Goal: Task Accomplishment & Management: Manage account settings

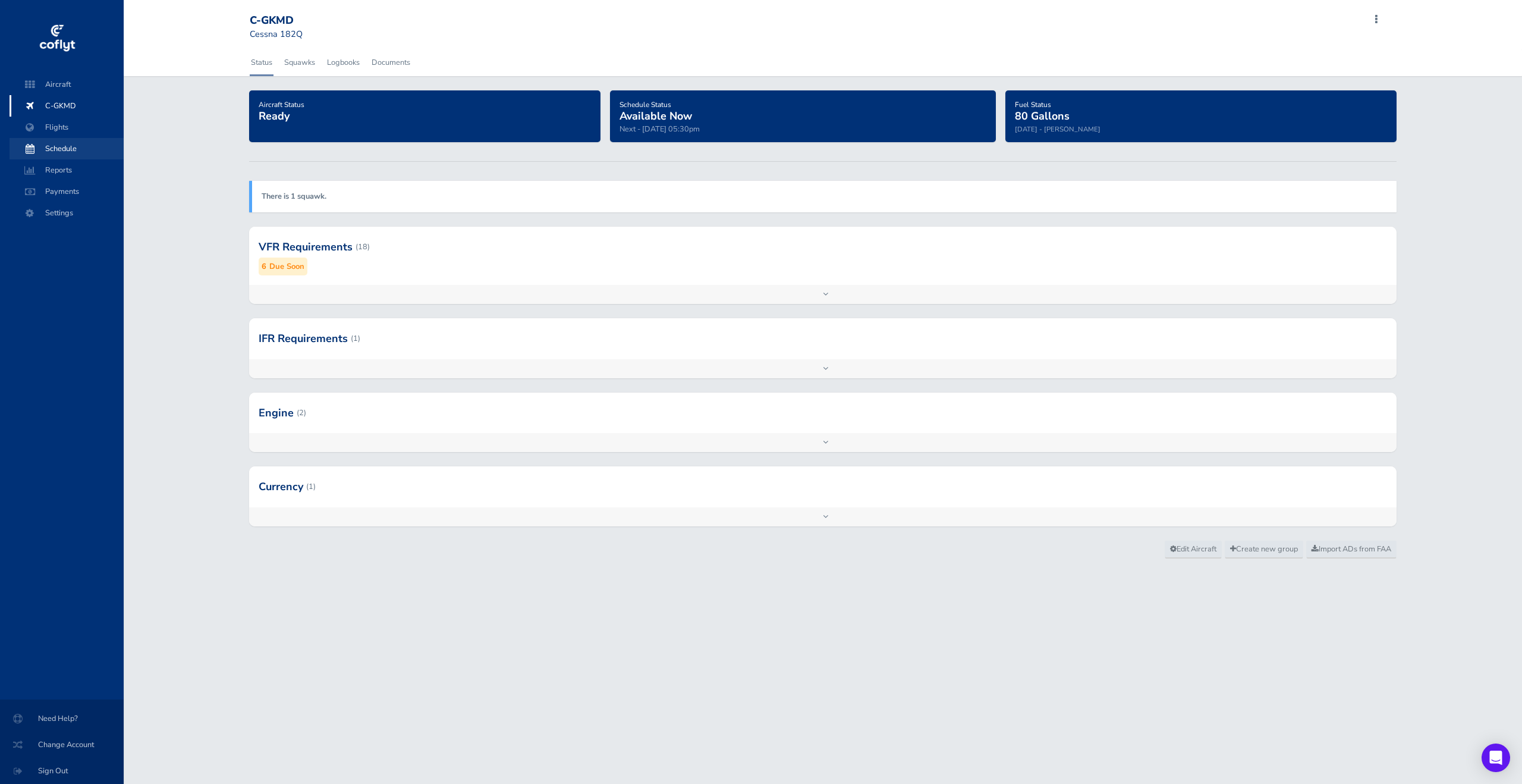
click at [37, 143] on span at bounding box center [29, 148] width 21 height 21
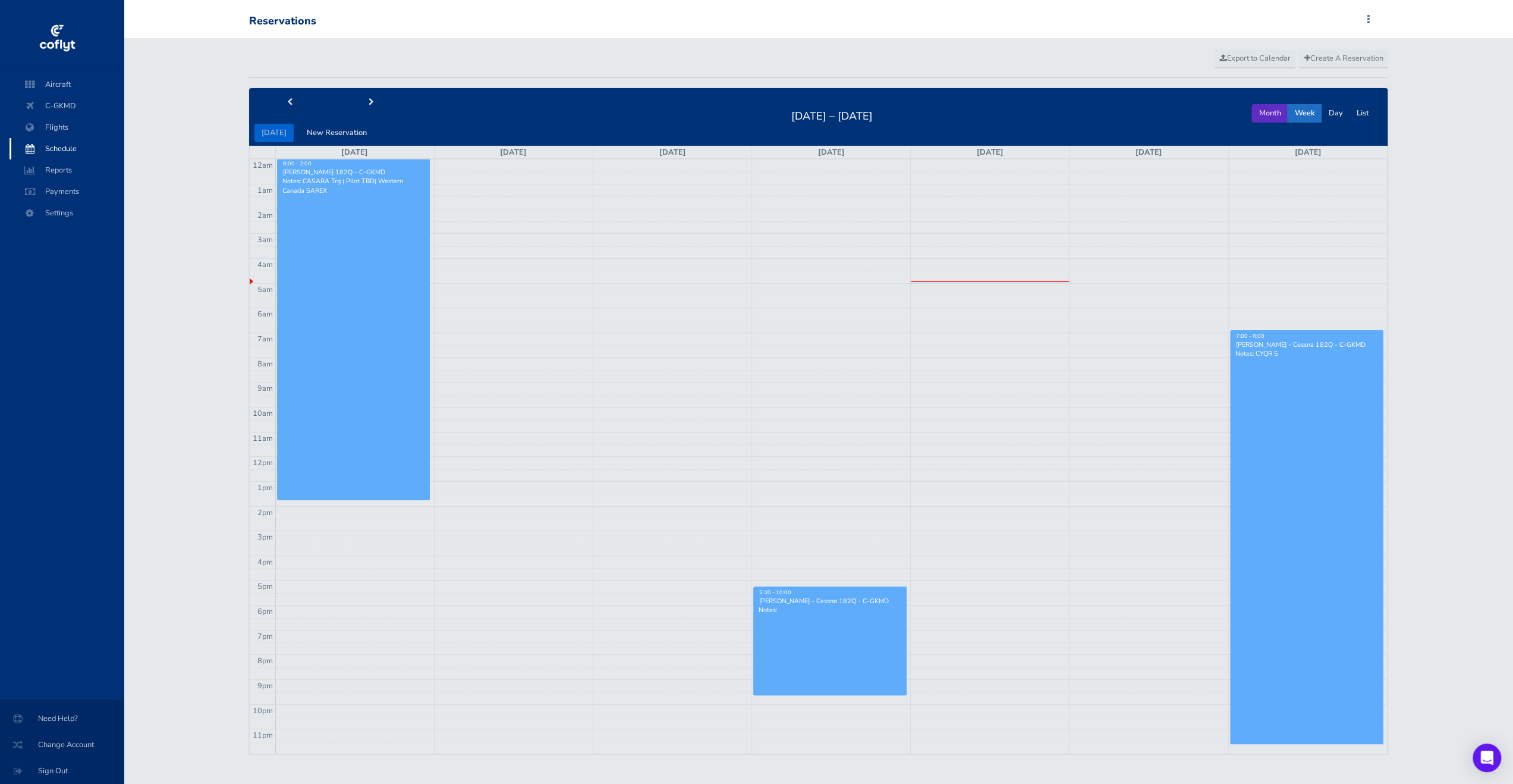
click at [1260, 109] on button "Month" at bounding box center [1270, 113] width 36 height 18
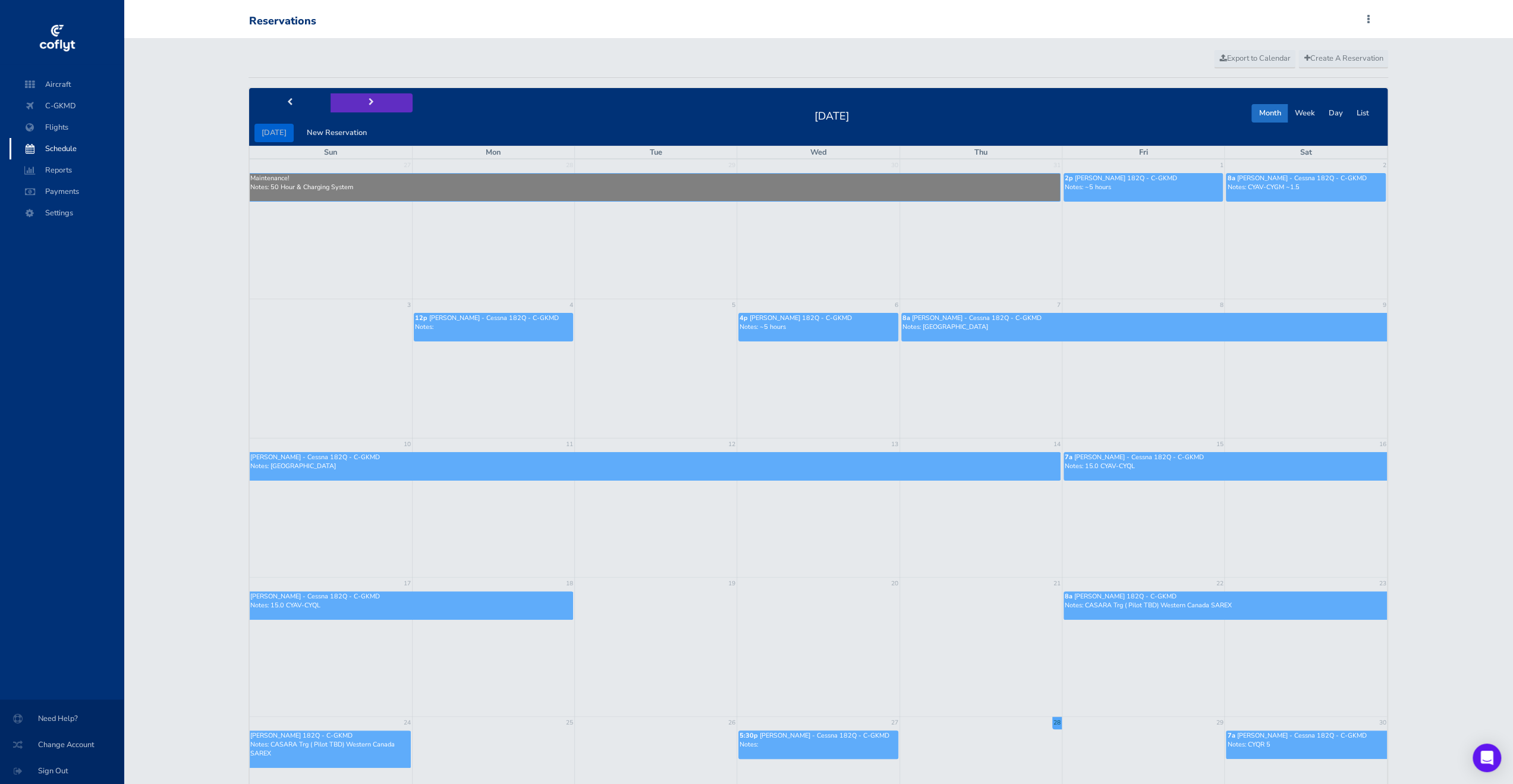
click at [372, 105] on button "next" at bounding box center [371, 102] width 82 height 18
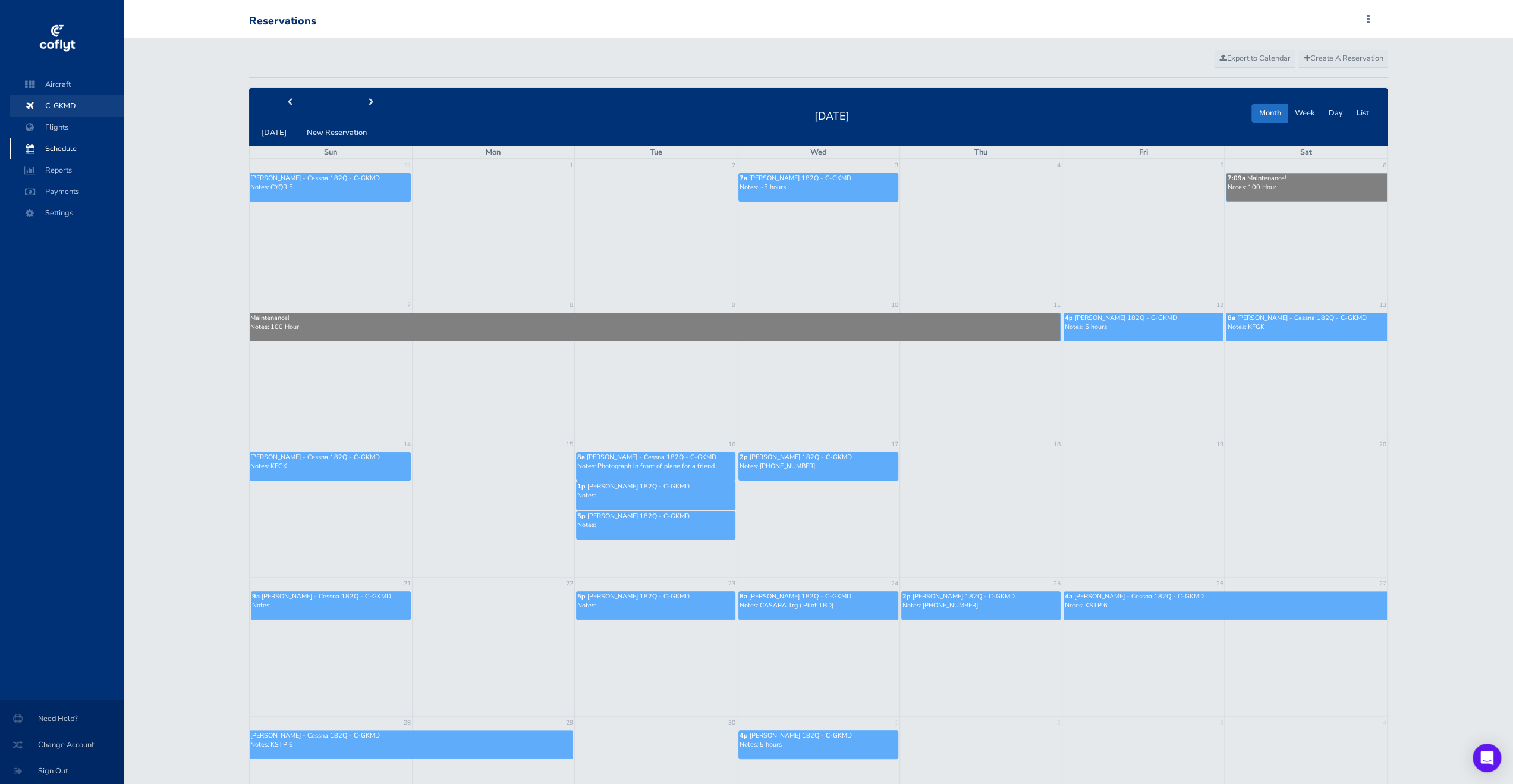
click at [65, 109] on span "C-GKMD" at bounding box center [66, 105] width 90 height 21
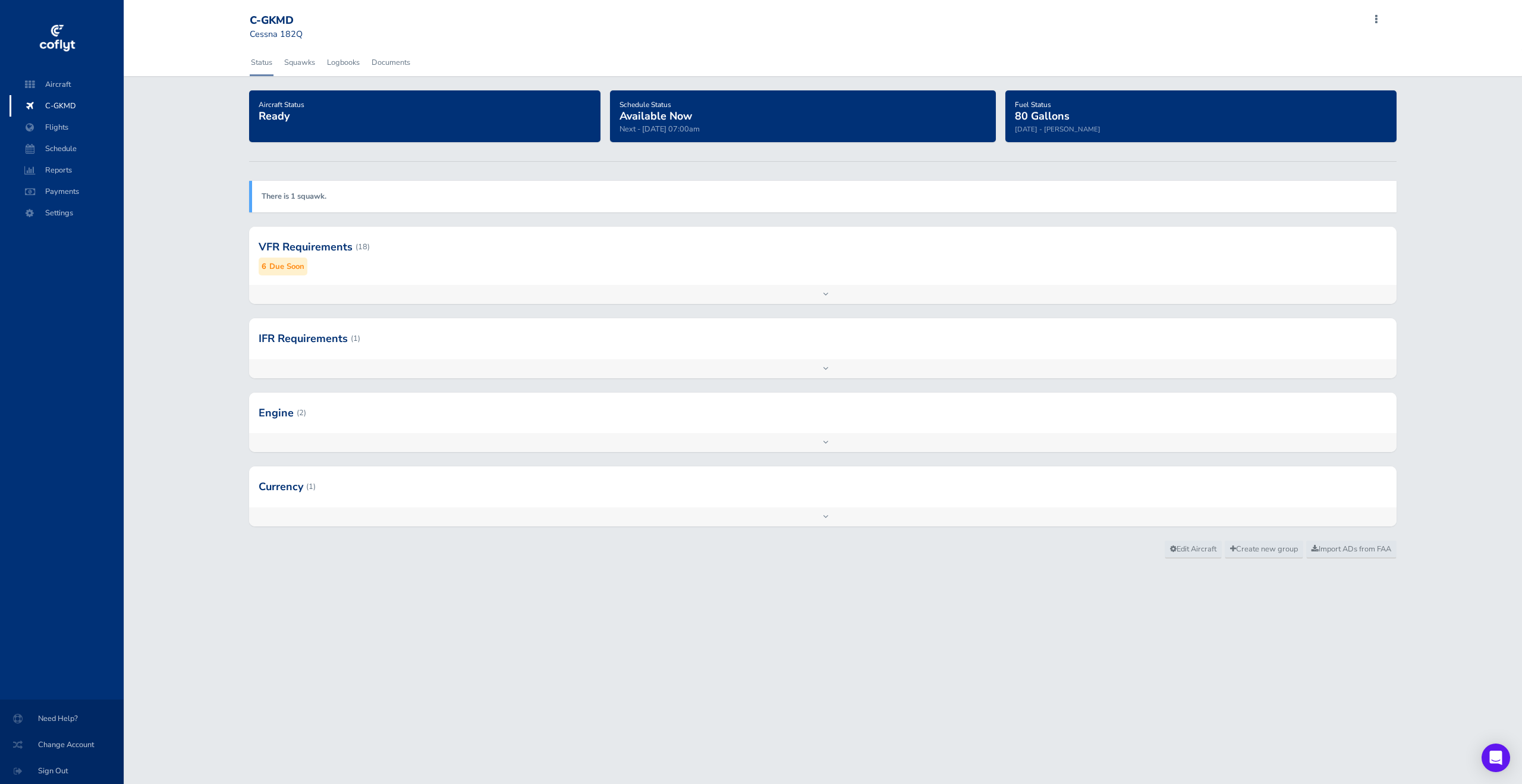
click at [695, 298] on div "Add inspection Edit" at bounding box center [823, 294] width 1148 height 19
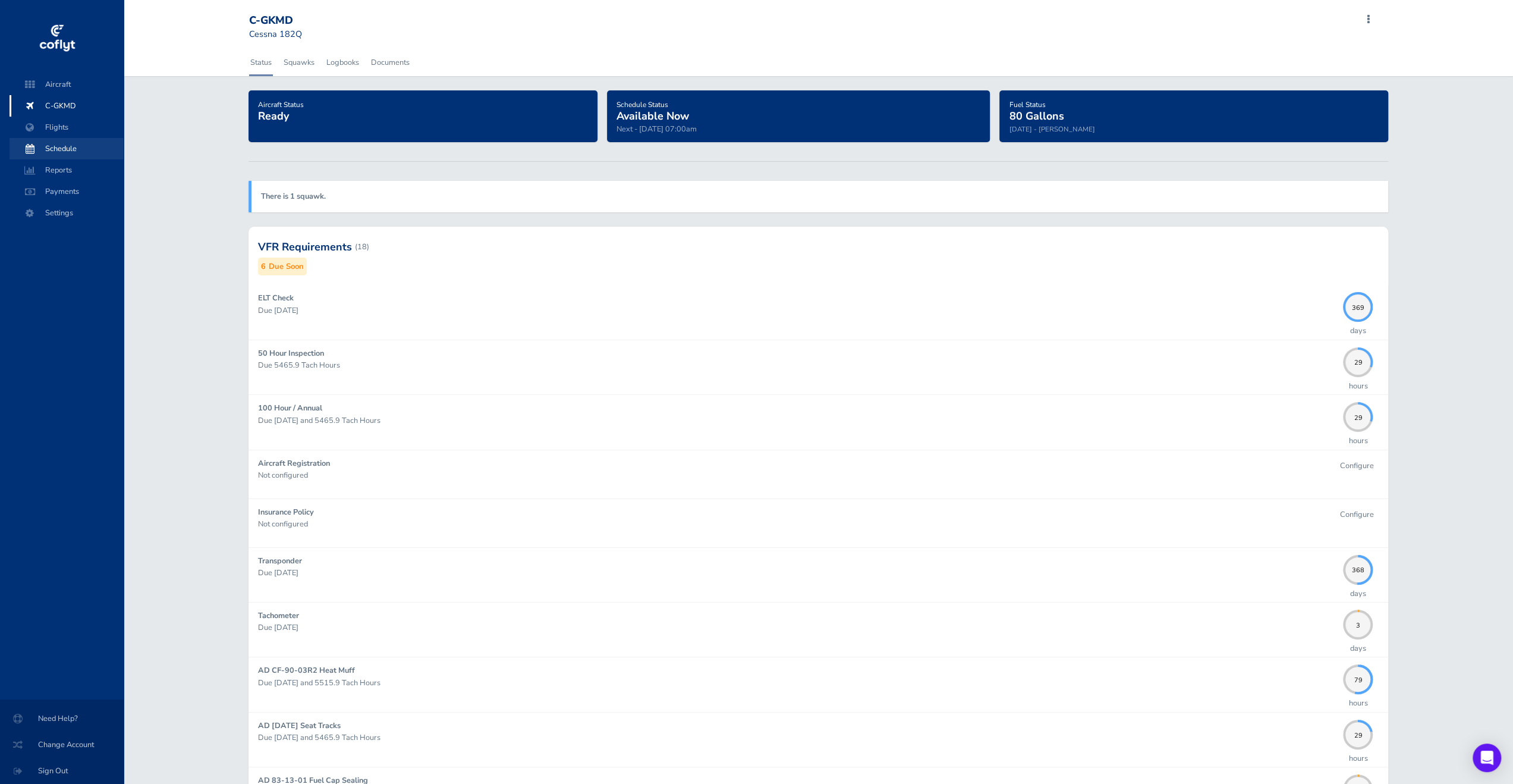
click at [46, 150] on span "Schedule" at bounding box center [66, 148] width 90 height 21
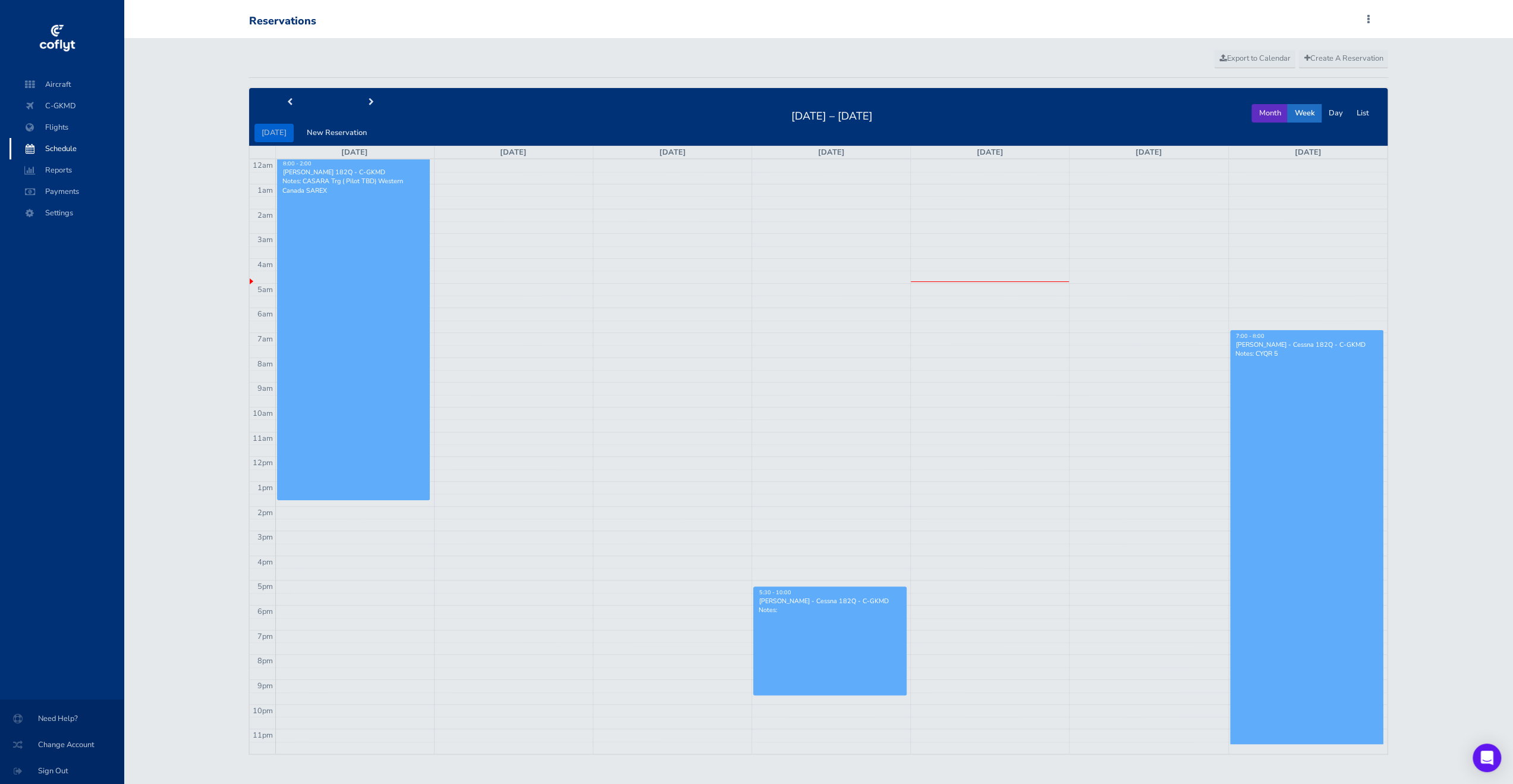
click at [1272, 115] on button "Month" at bounding box center [1270, 113] width 36 height 18
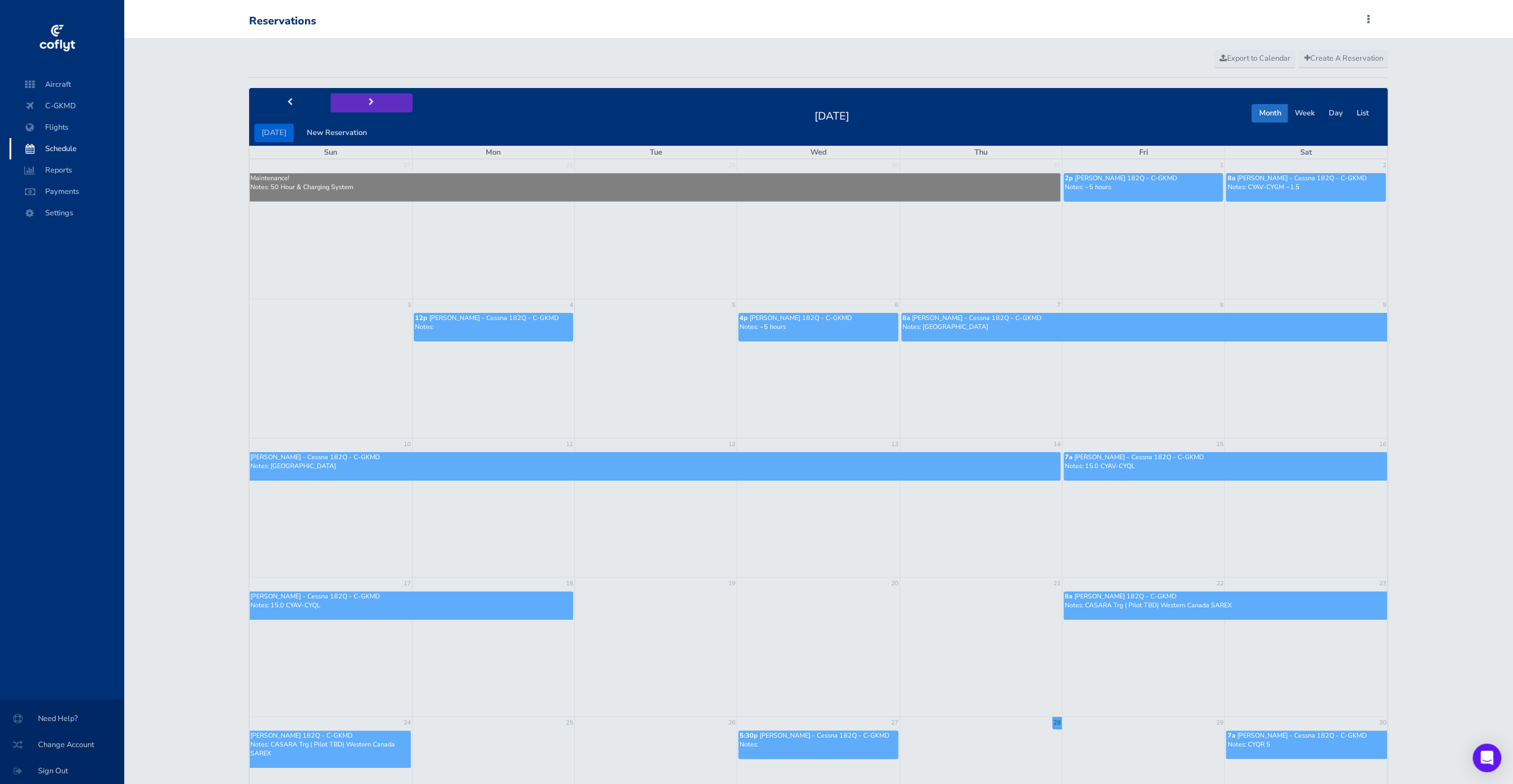
click at [369, 93] on button "next" at bounding box center [371, 102] width 82 height 18
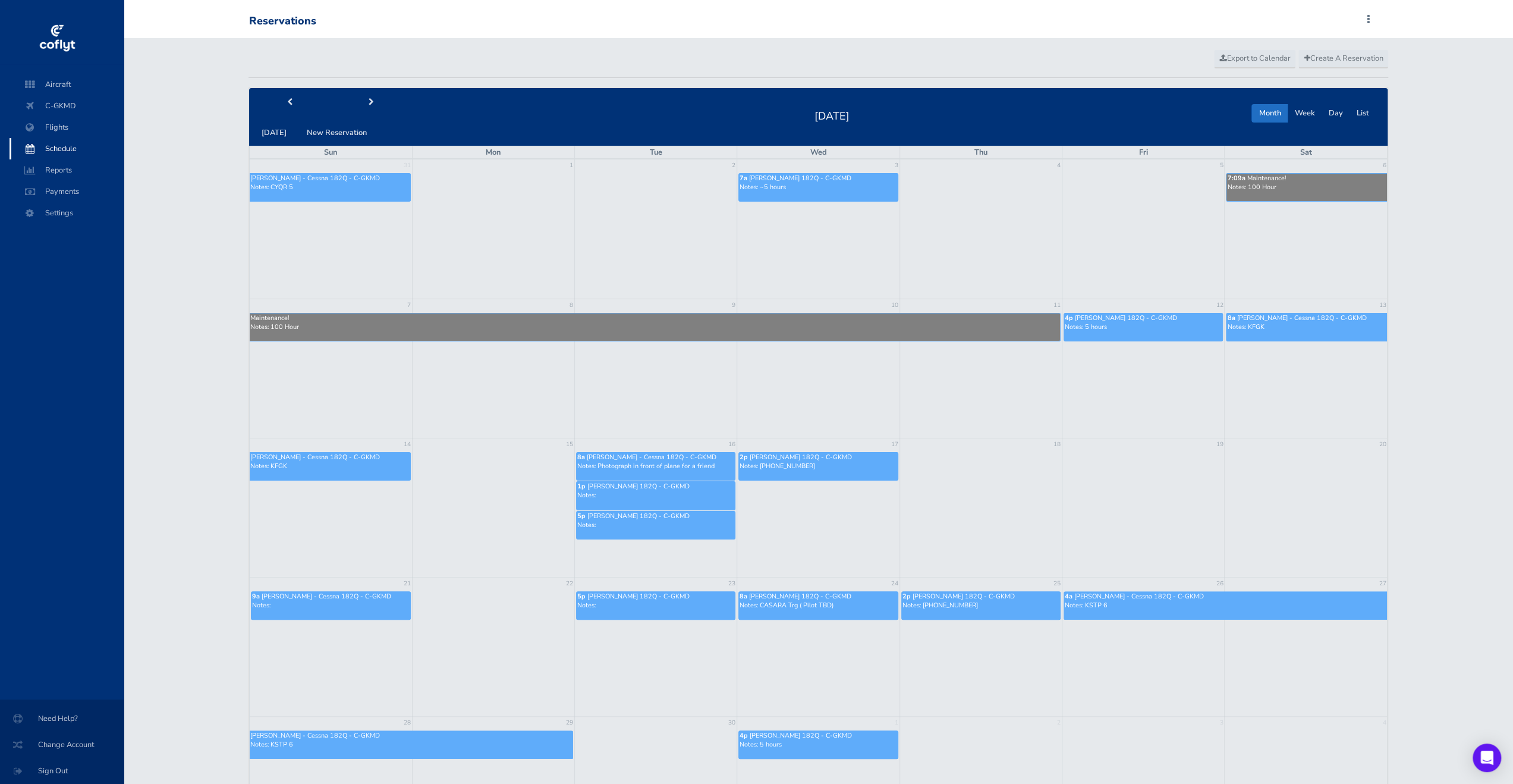
click at [496, 328] on p "Notes: 100 Hour" at bounding box center [655, 327] width 809 height 9
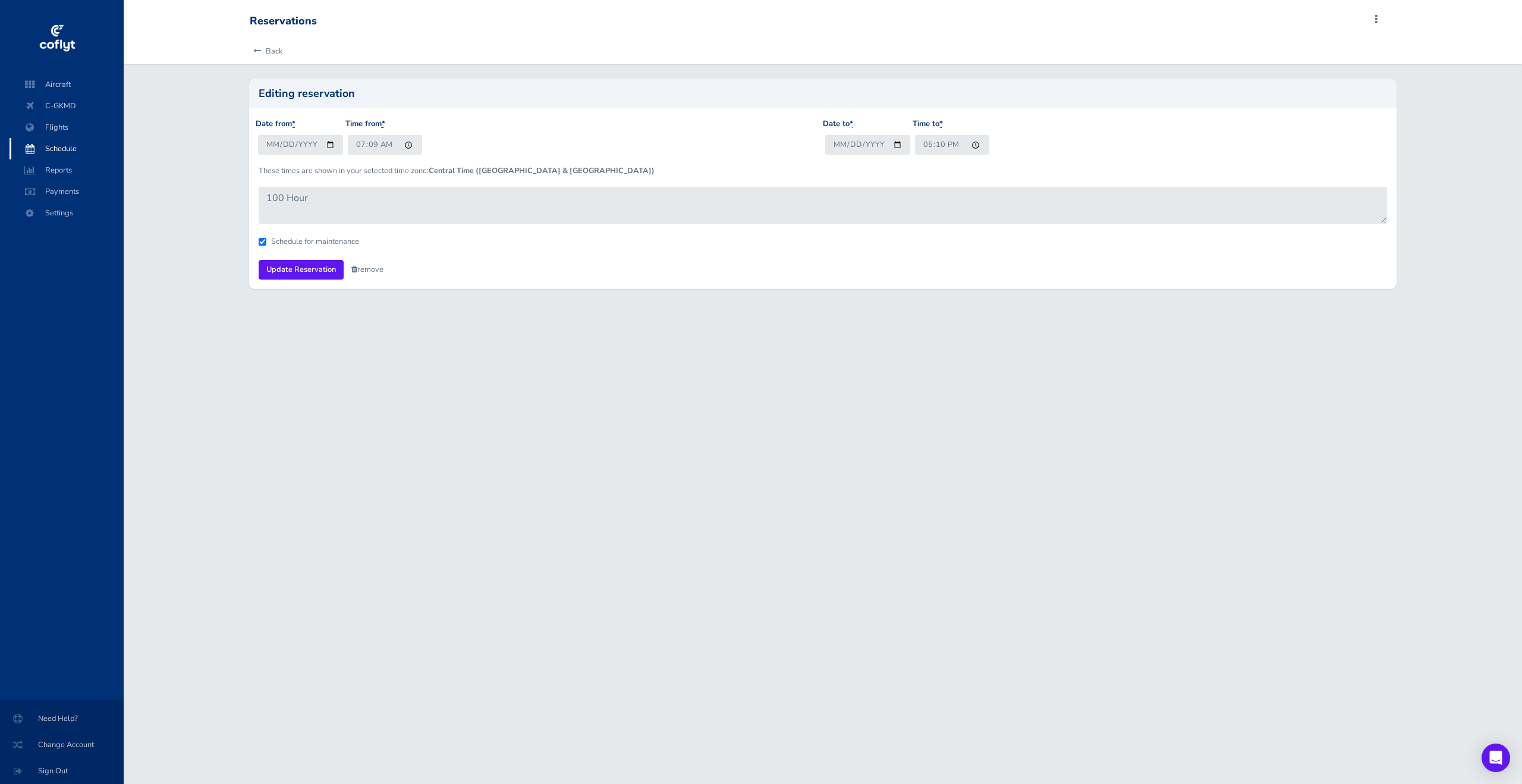
click at [371, 268] on link "remove" at bounding box center [367, 270] width 32 height 11
click at [326, 142] on input "2025-09-06" at bounding box center [300, 144] width 85 height 19
click at [155, 256] on div "Back Editing reservation Pilot * Kyle Molotkin Mark Davies Troy Calleran Chuck …" at bounding box center [823, 170] width 1399 height 265
click at [68, 134] on span "Flights" at bounding box center [66, 126] width 90 height 21
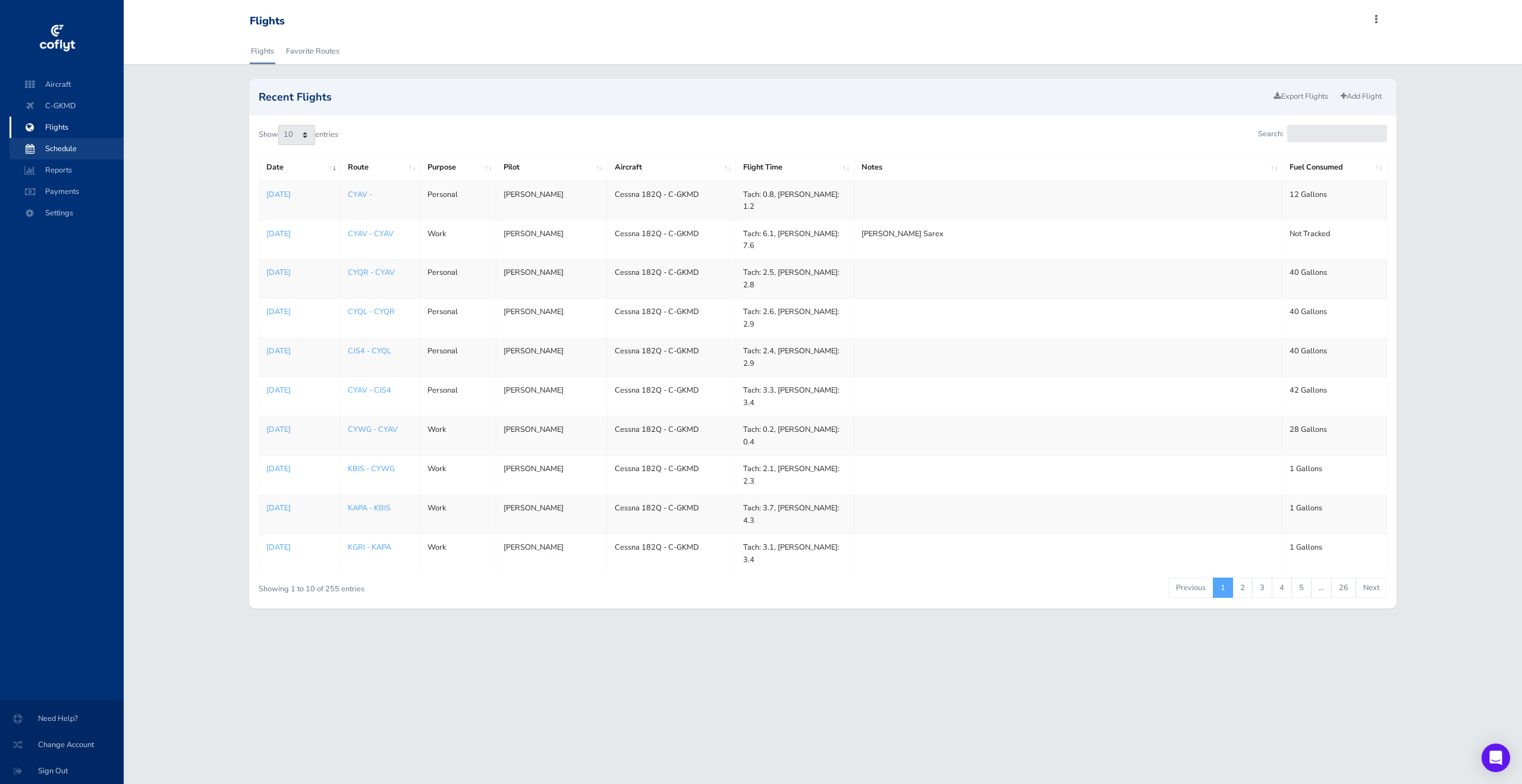
click at [69, 158] on span "Schedule" at bounding box center [66, 148] width 90 height 21
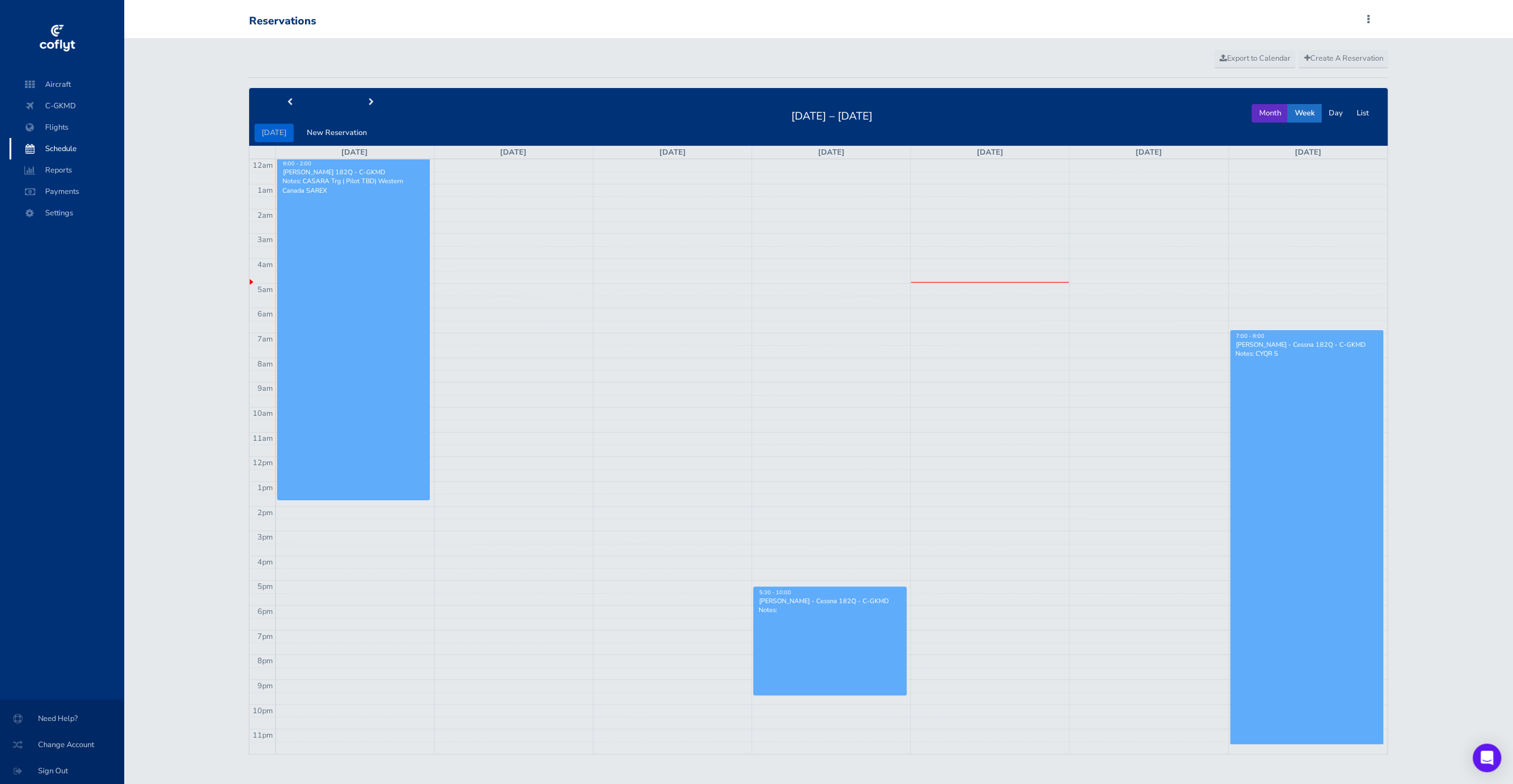
click at [1272, 116] on button "Month" at bounding box center [1270, 113] width 36 height 18
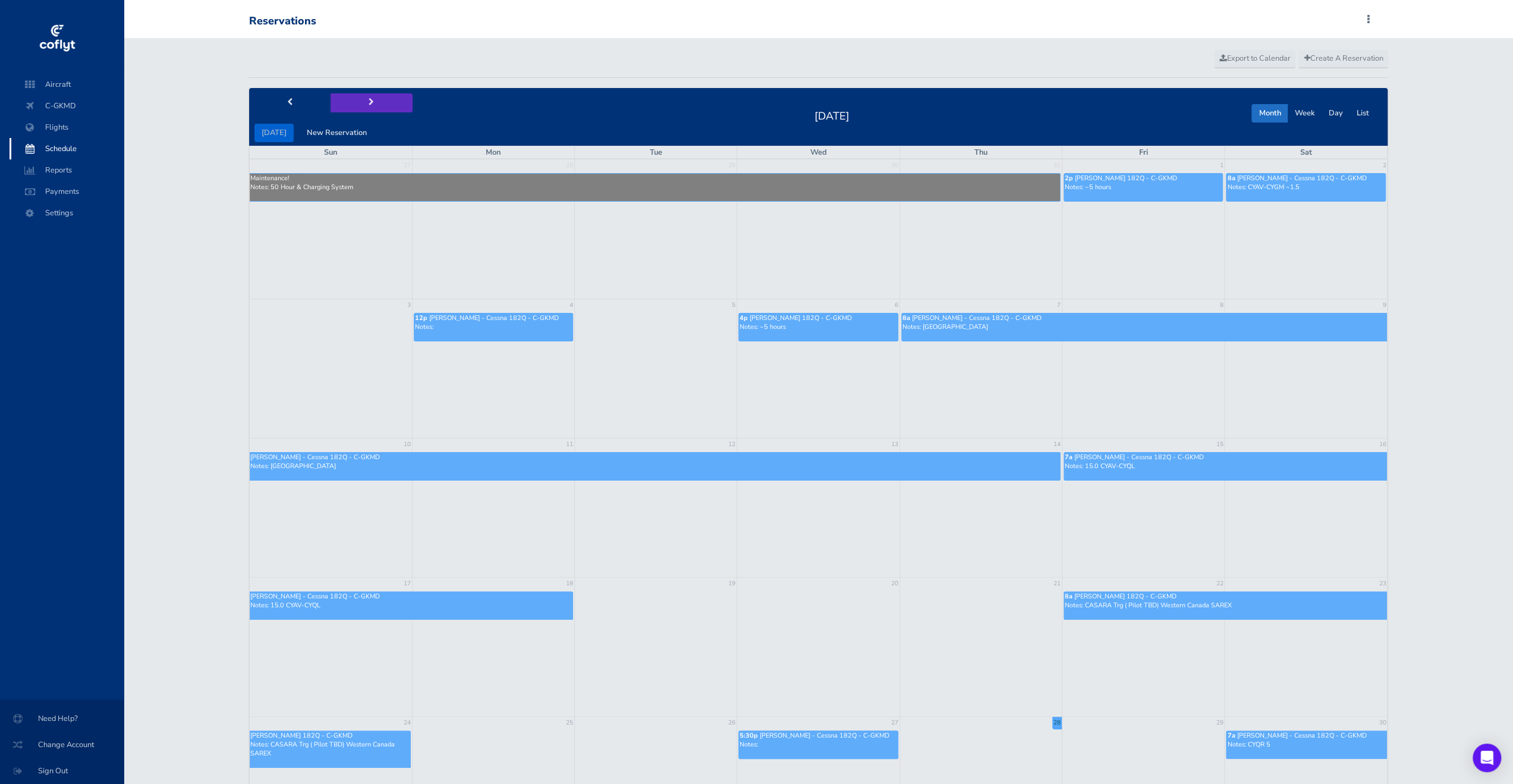
click at [360, 99] on button "next" at bounding box center [371, 102] width 82 height 18
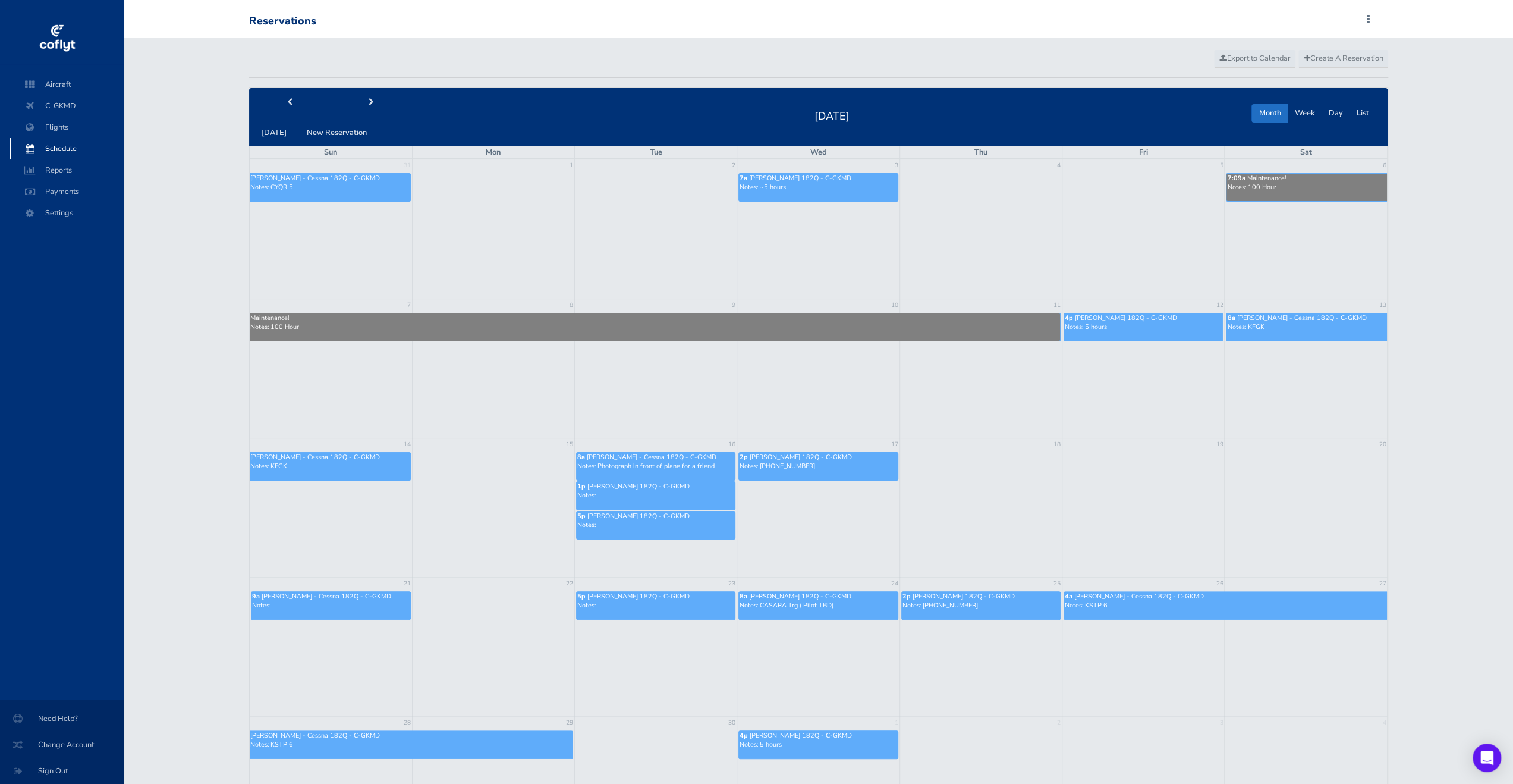
click at [371, 596] on span "Mark Davies - Cessna 182Q - C-GKMD" at bounding box center [326, 596] width 130 height 9
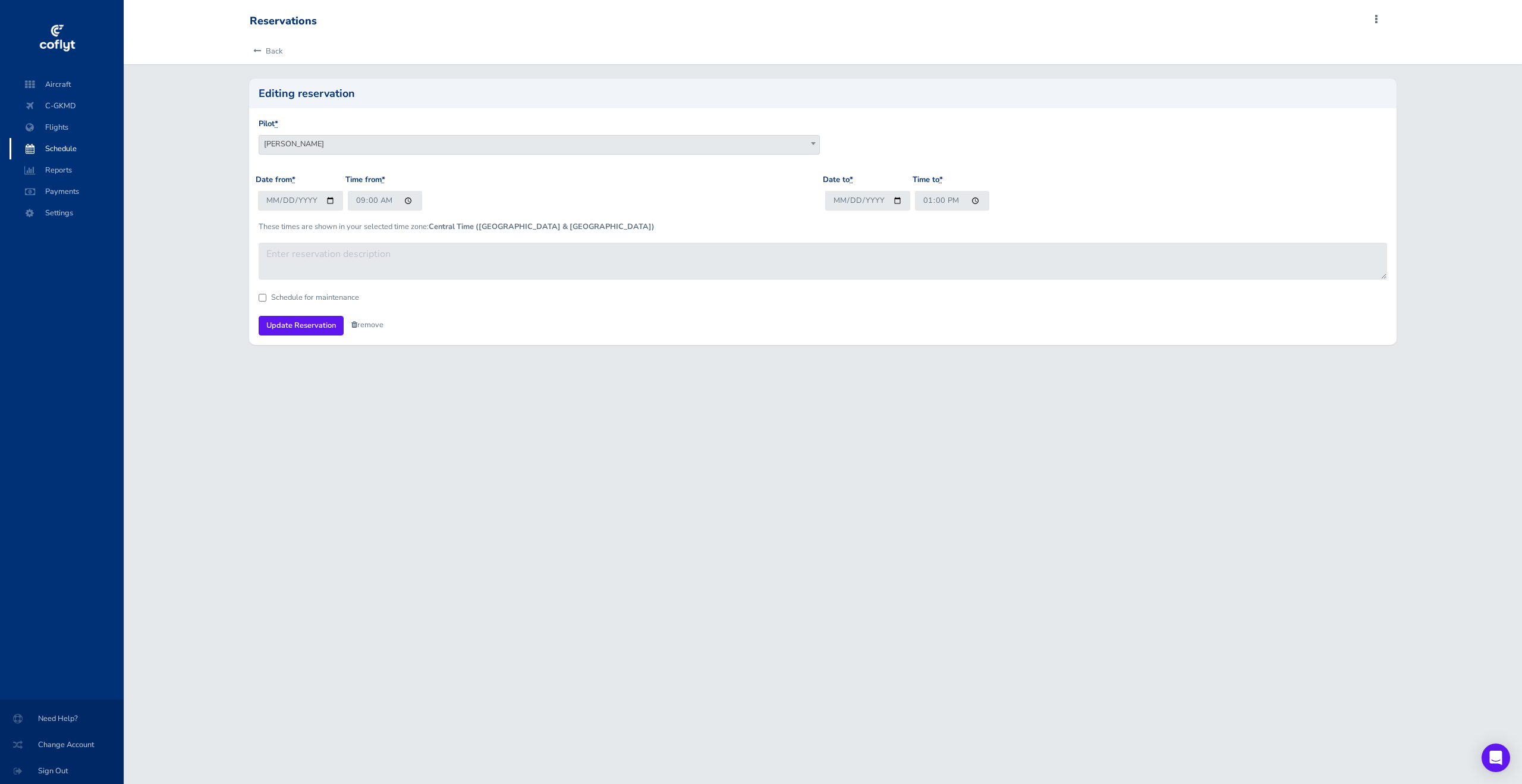
click at [365, 329] on link "remove" at bounding box center [367, 325] width 32 height 11
click at [370, 328] on link "Are you sure?" at bounding box center [380, 325] width 58 height 18
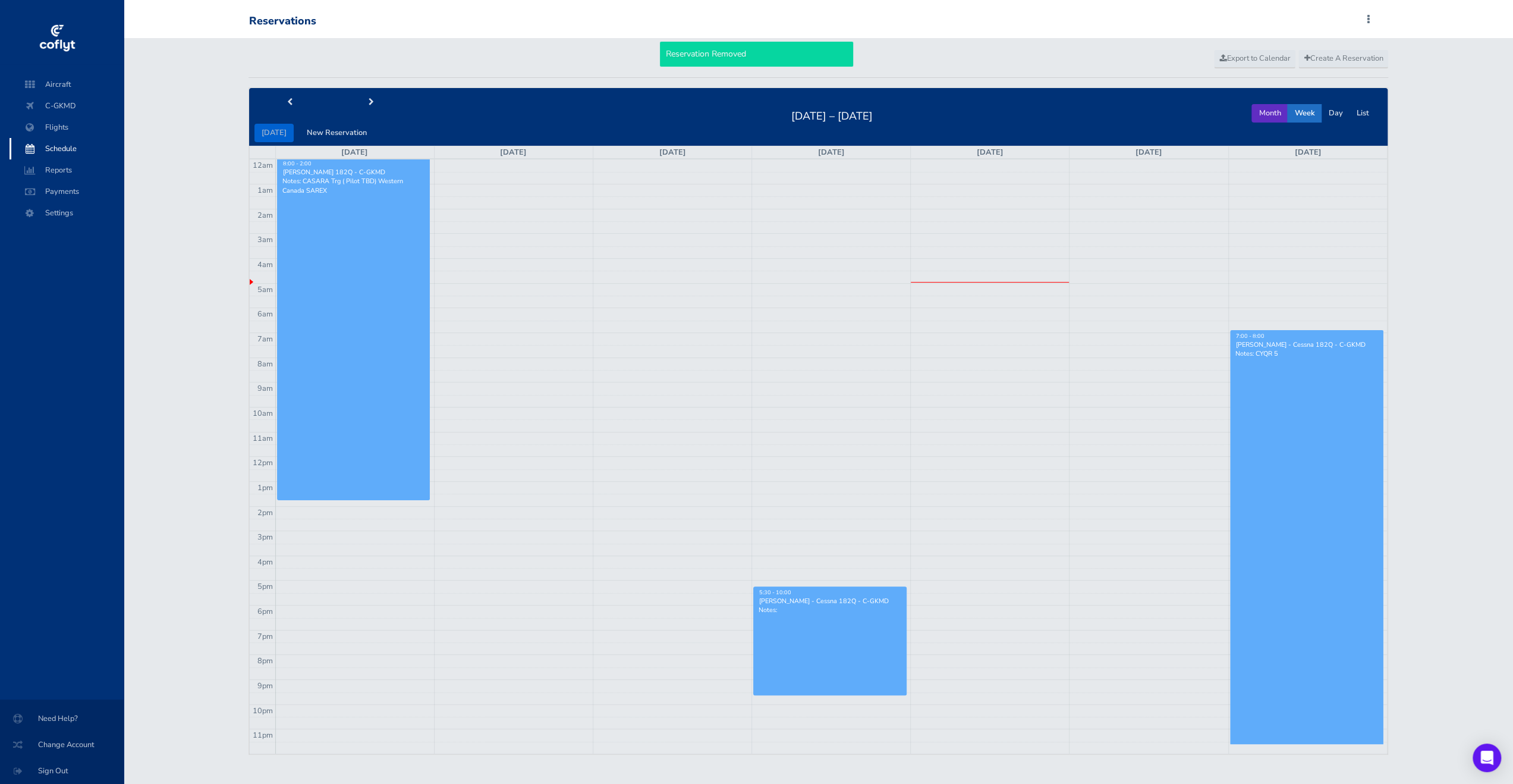
click at [1275, 110] on button "Month" at bounding box center [1270, 113] width 36 height 18
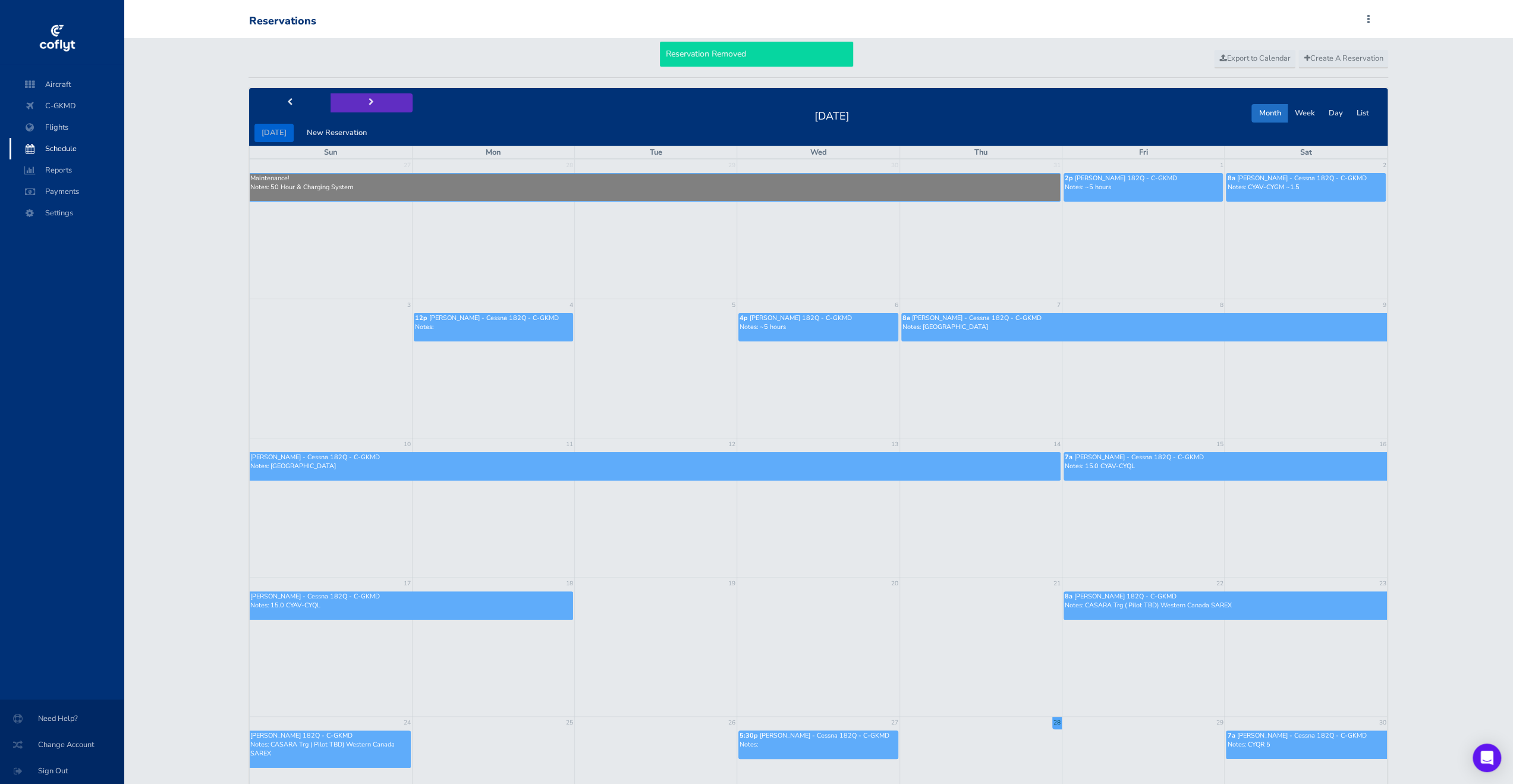
click at [358, 101] on button "next" at bounding box center [371, 102] width 82 height 18
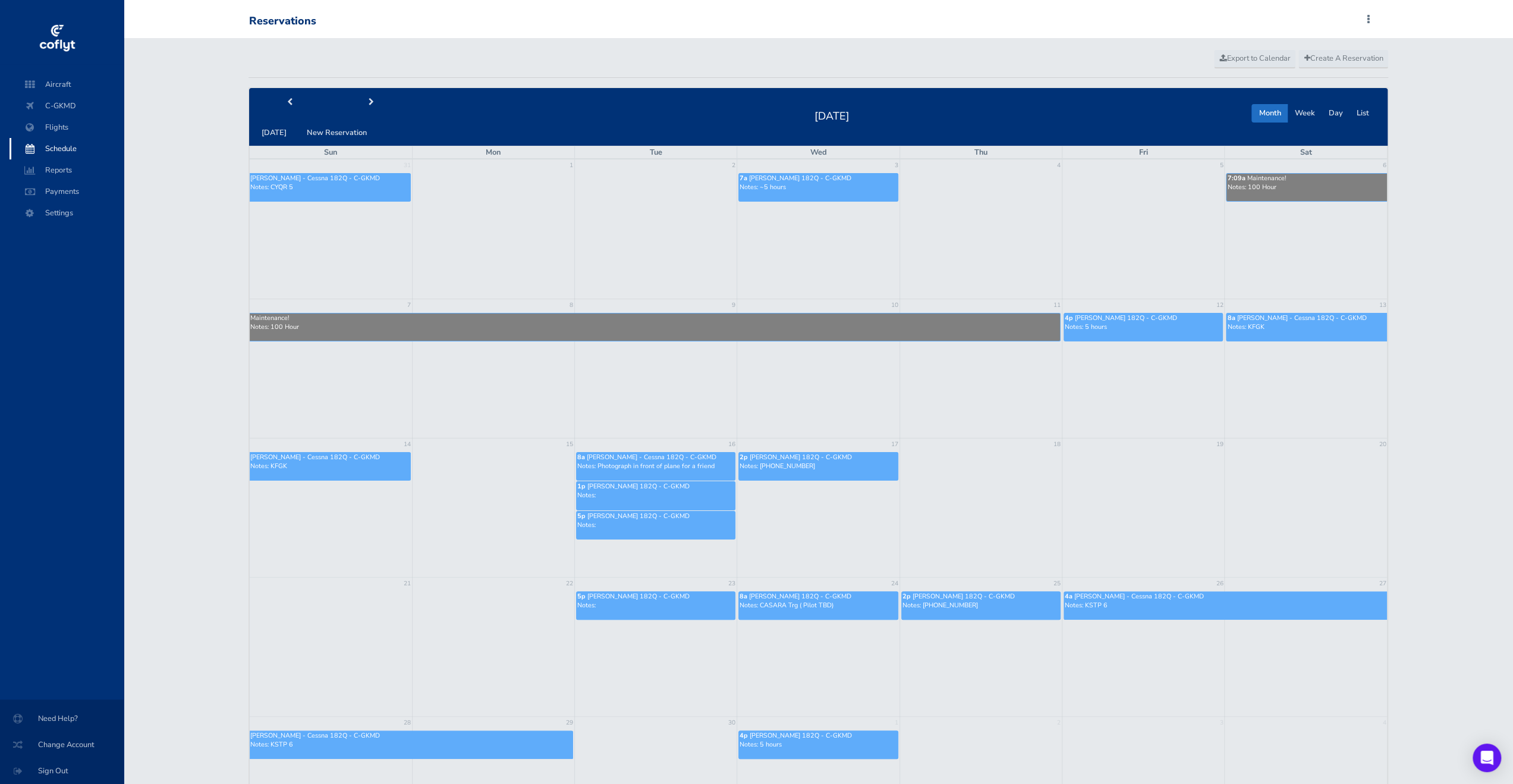
click at [1275, 175] on span "Maintenance!" at bounding box center [1266, 178] width 39 height 9
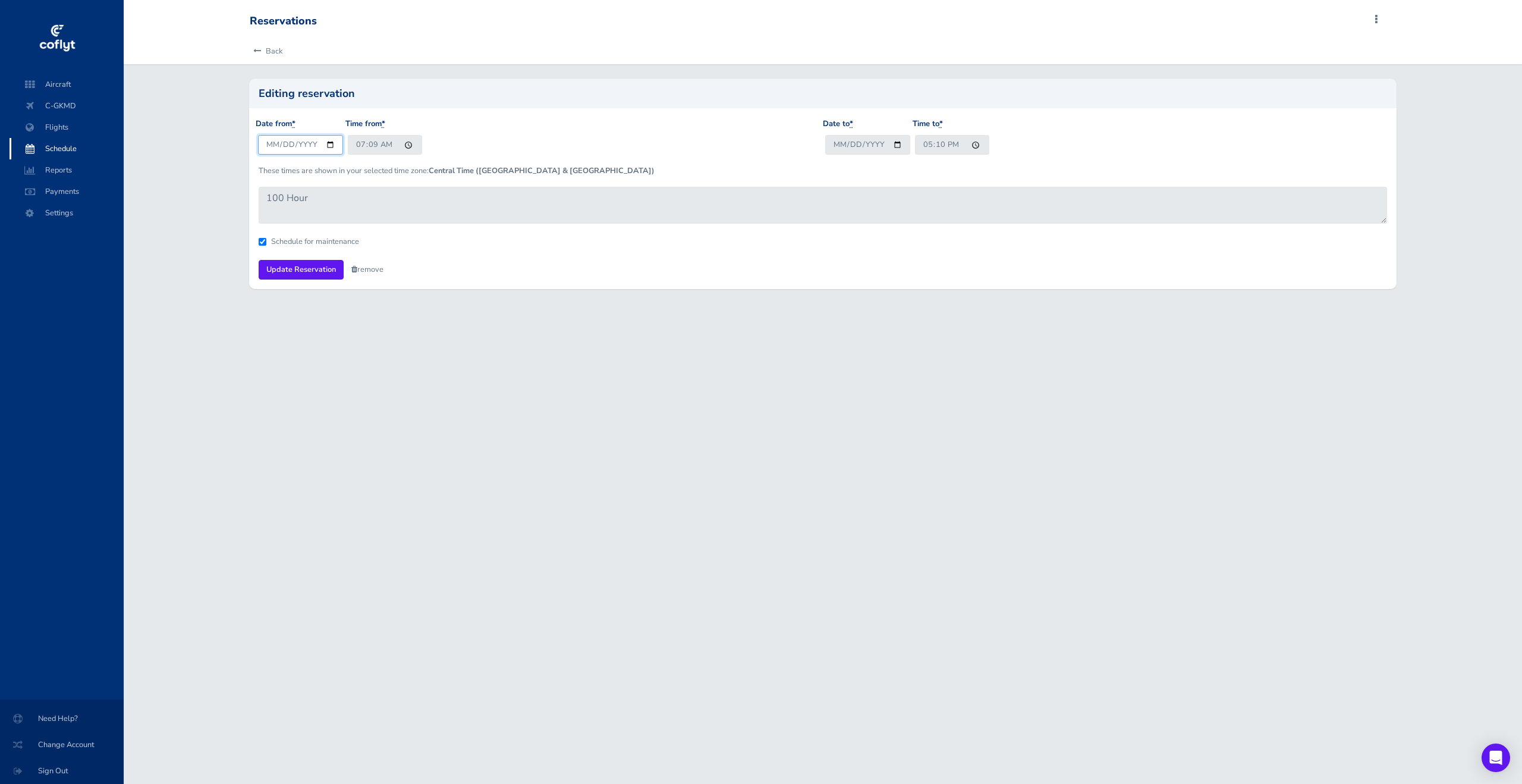
click at [333, 142] on input "[DATE]" at bounding box center [300, 144] width 85 height 19
type input "2025-09-18"
click at [896, 146] on input "[DATE]" at bounding box center [868, 144] width 85 height 19
type input "2025-09-22"
click at [281, 265] on input "Update Reservation" at bounding box center [301, 269] width 85 height 19
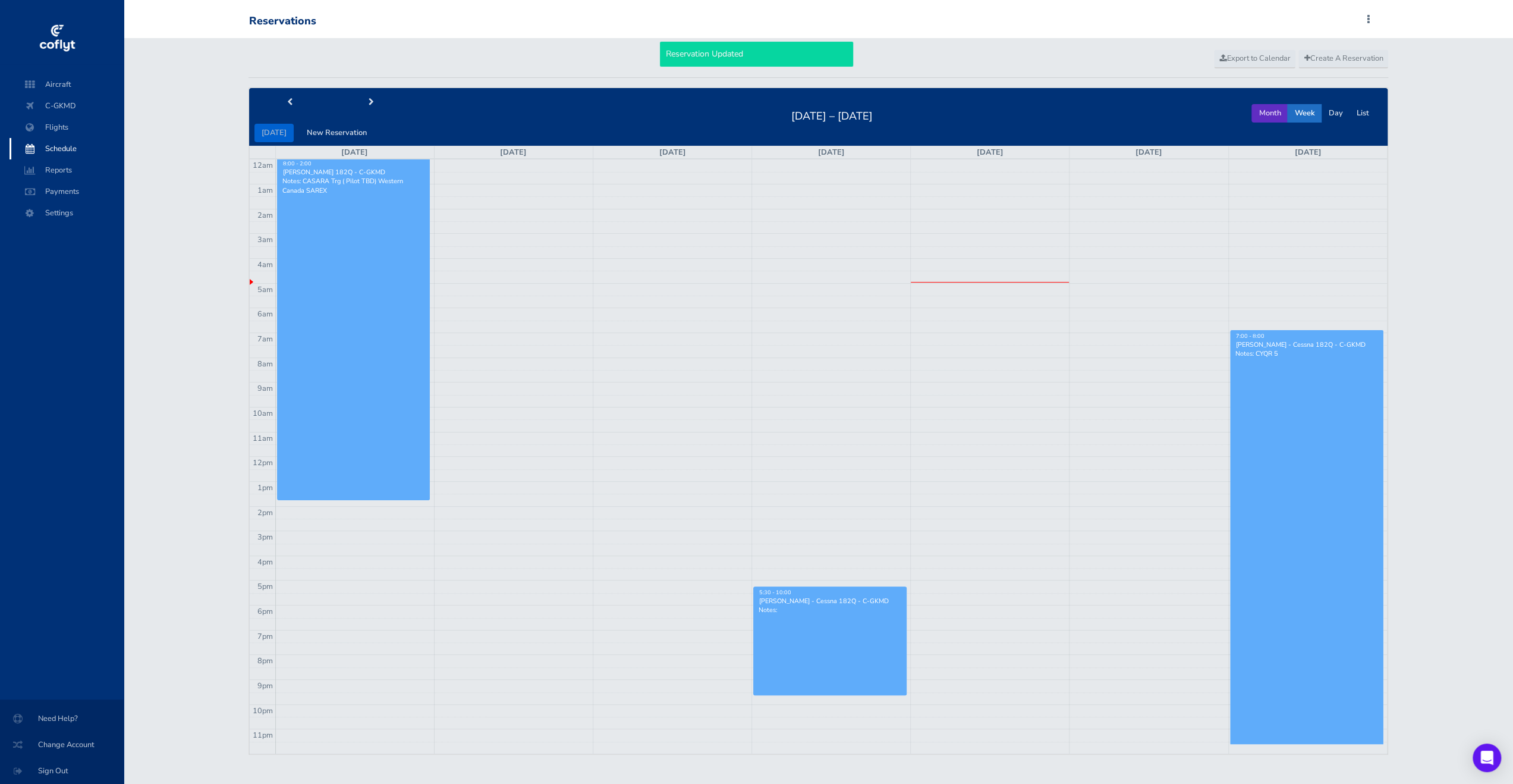
click at [1273, 115] on button "Month" at bounding box center [1270, 113] width 36 height 18
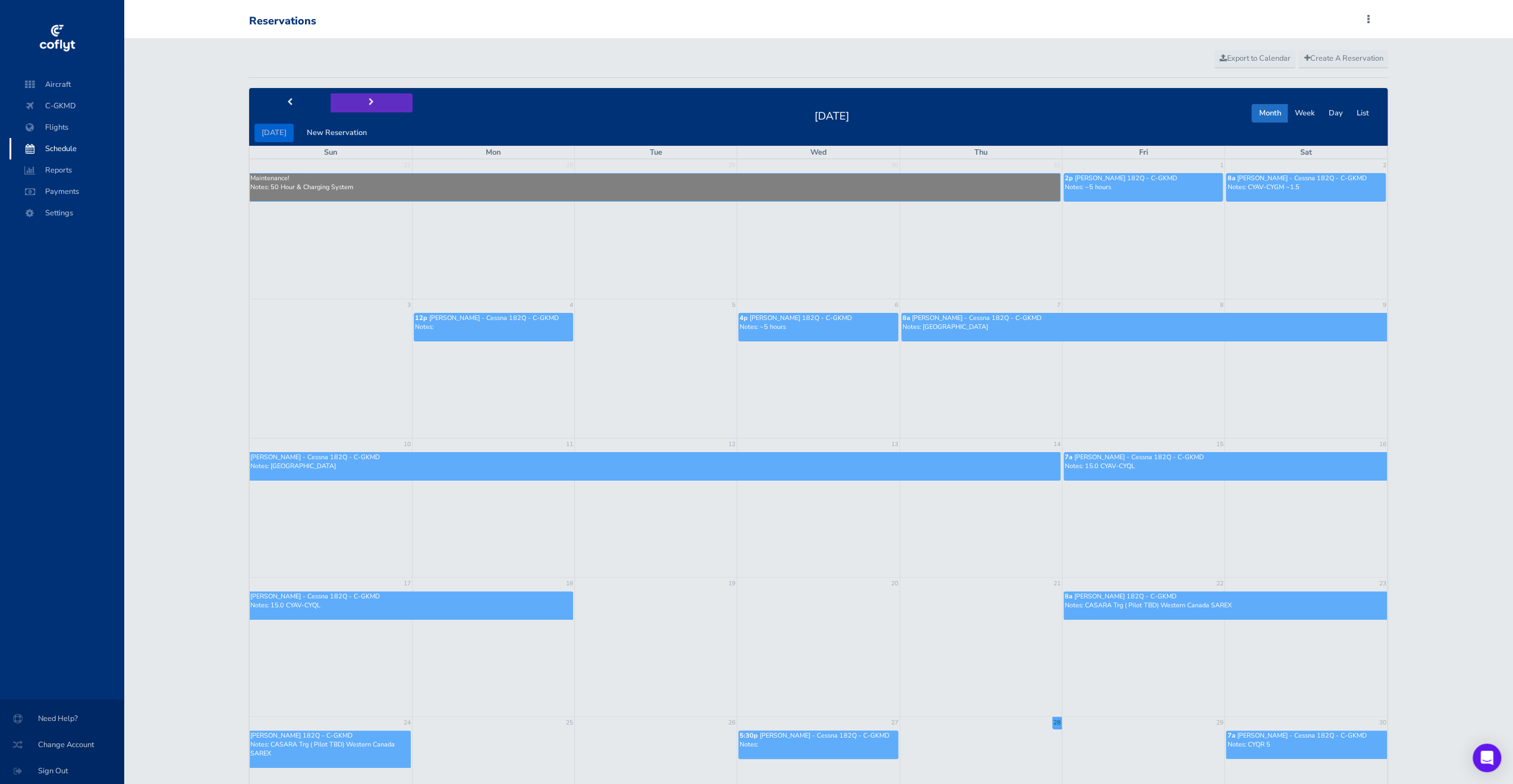
click at [349, 98] on button "next" at bounding box center [371, 102] width 82 height 18
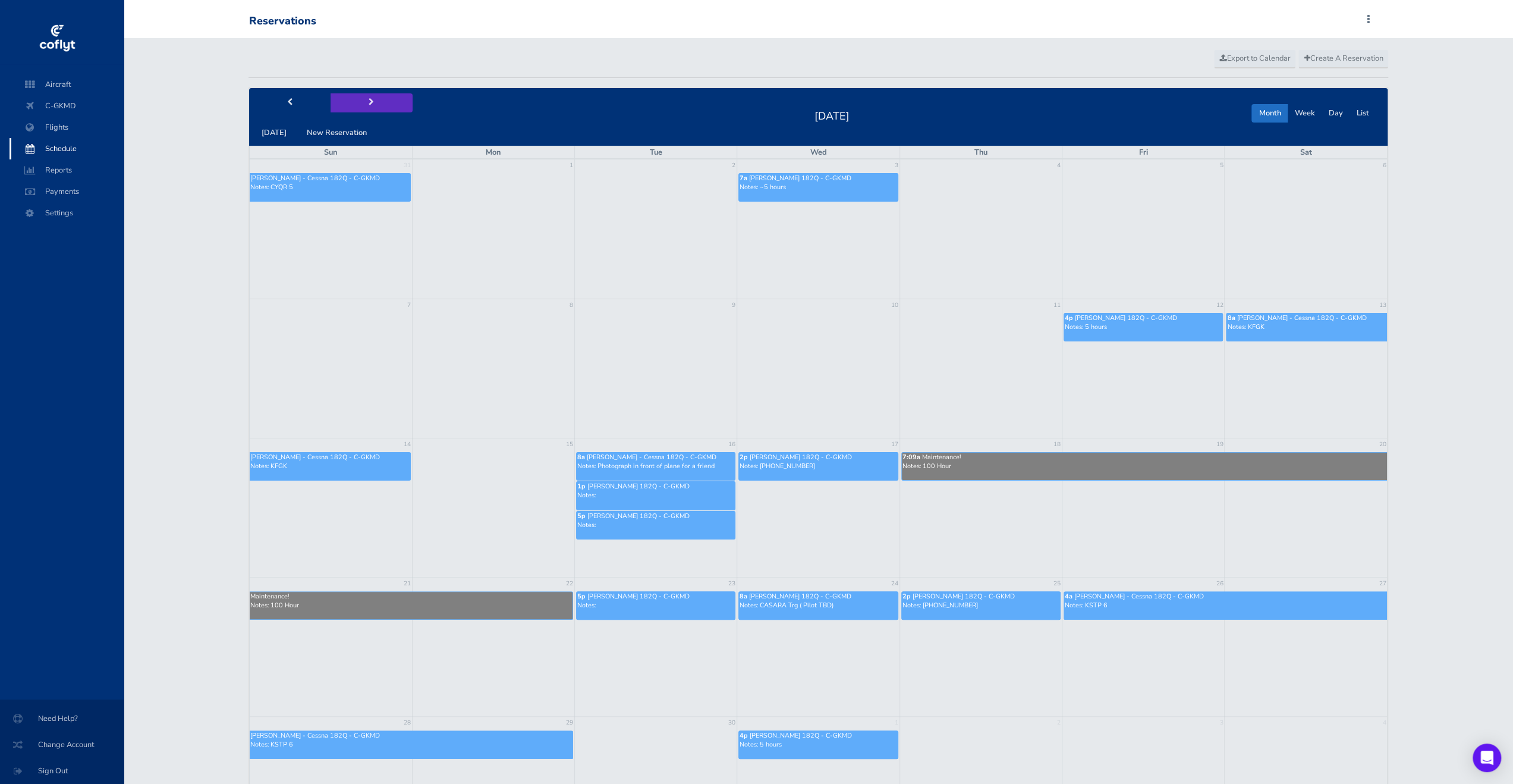
click at [384, 110] on button "next" at bounding box center [371, 102] width 82 height 18
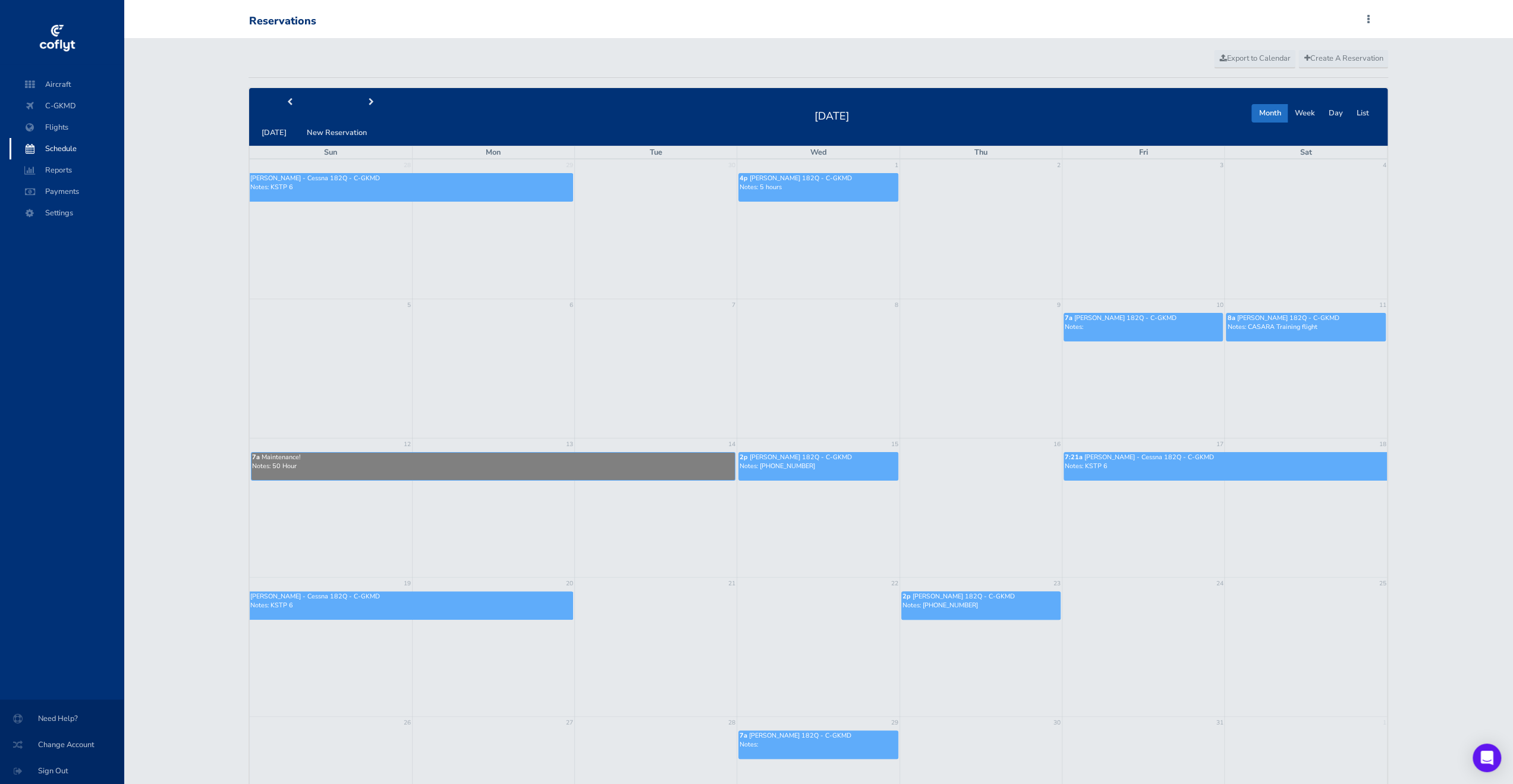
click at [463, 457] on div "7a Maintenance!" at bounding box center [494, 457] width 483 height 9
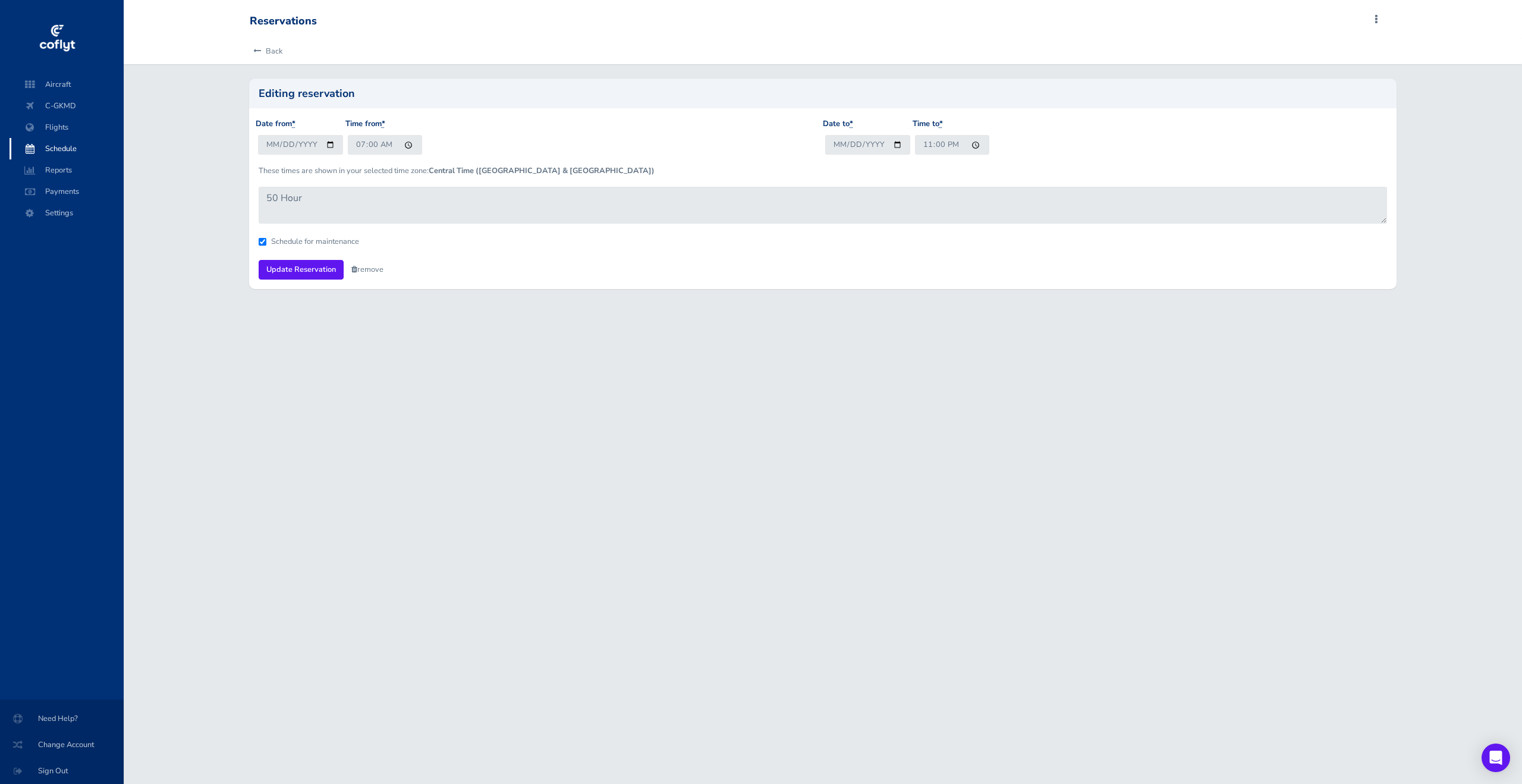
click at [378, 275] on form "Pilot * [PERSON_NAME] [PERSON_NAME] [PERSON_NAME] [PERSON_NAME] [PERSON_NAME] […" at bounding box center [823, 199] width 1129 height 162
click at [376, 261] on form "Pilot * [PERSON_NAME] [PERSON_NAME] [PERSON_NAME] [PERSON_NAME] [PERSON_NAME] […" at bounding box center [823, 199] width 1129 height 162
click at [375, 268] on link "remove" at bounding box center [367, 270] width 32 height 11
click at [402, 266] on link "Are you sure?" at bounding box center [380, 269] width 58 height 18
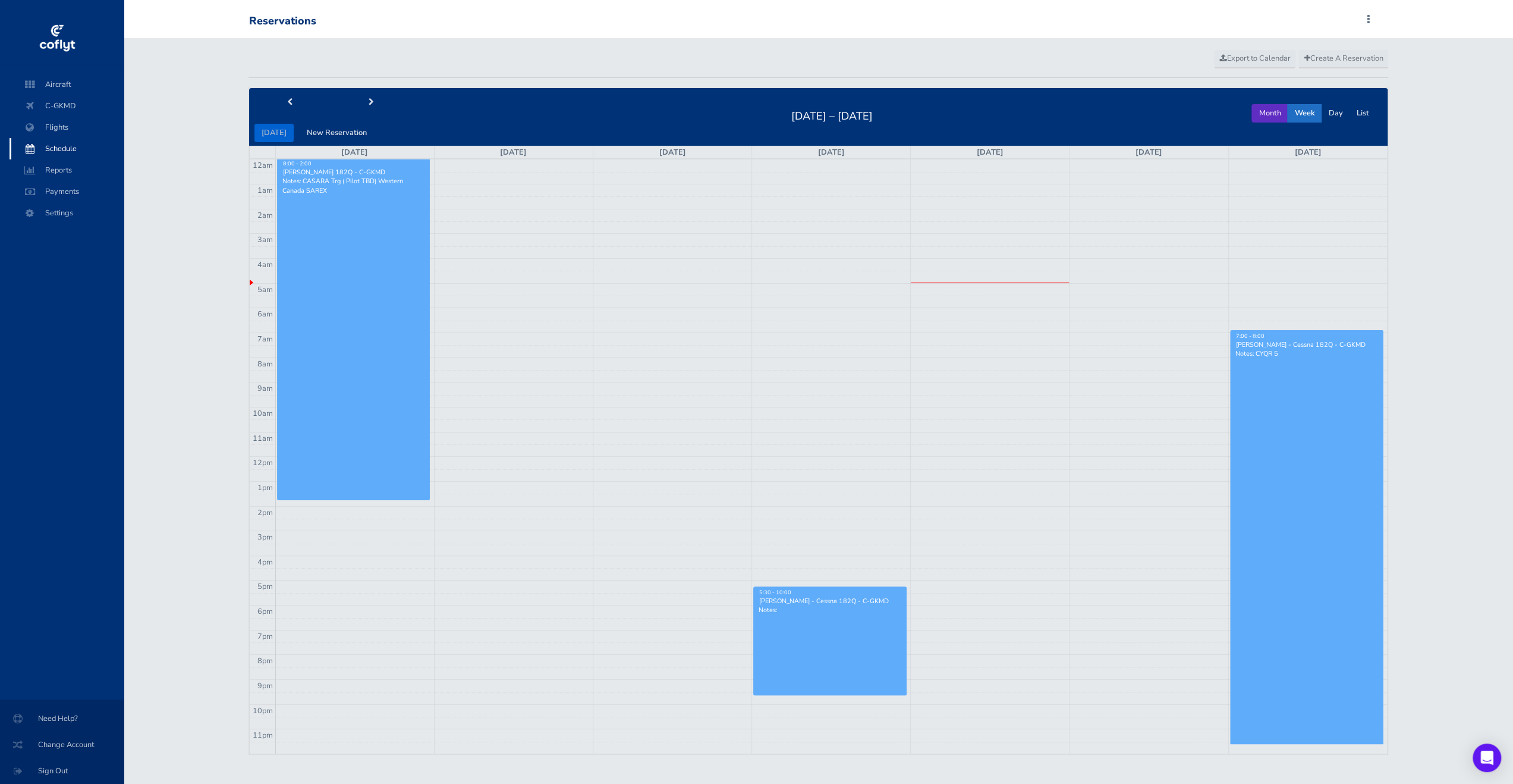
click at [1260, 116] on button "Month" at bounding box center [1270, 113] width 36 height 18
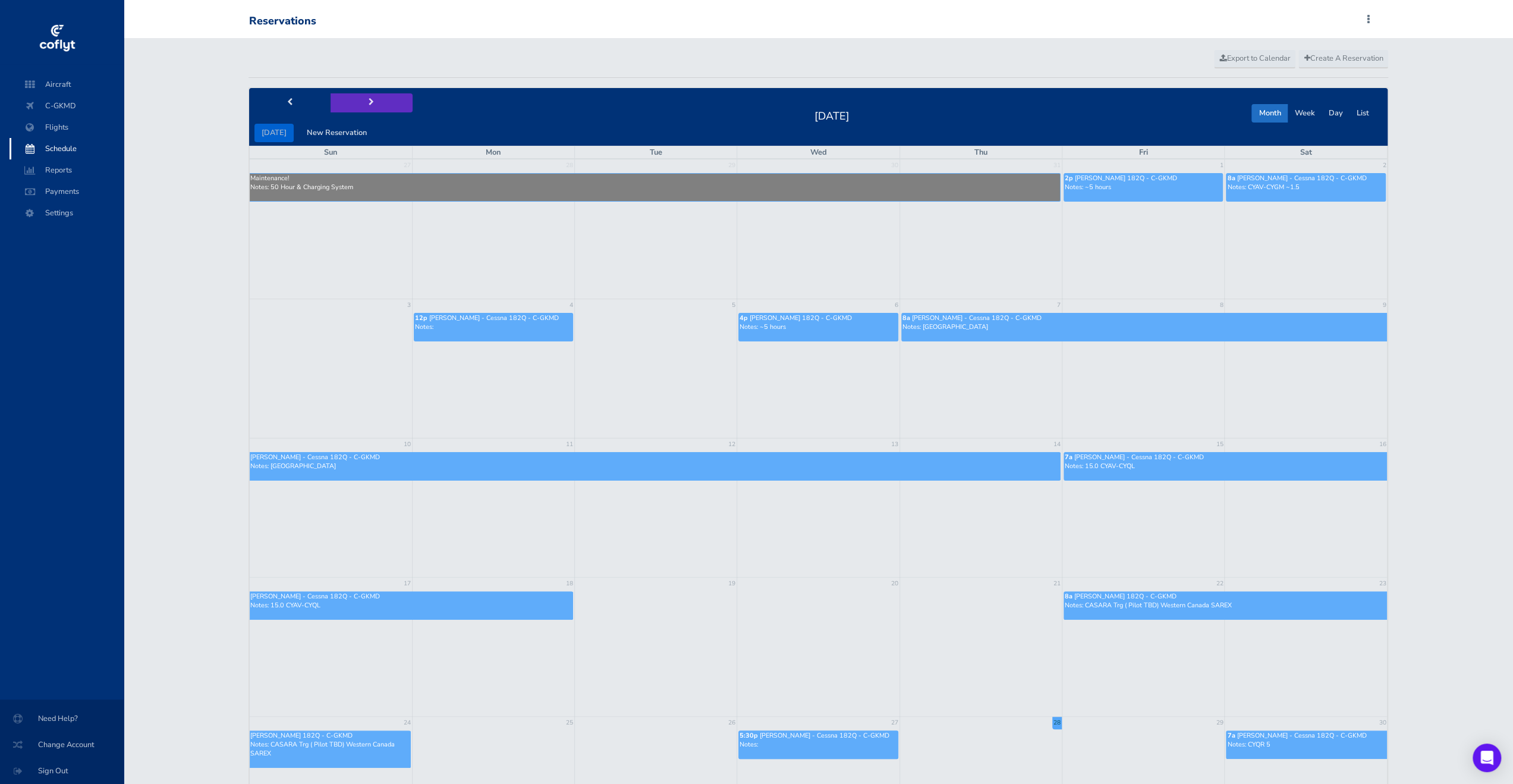
click at [360, 107] on button "next" at bounding box center [371, 102] width 82 height 18
